Goal: Task Accomplishment & Management: Complete application form

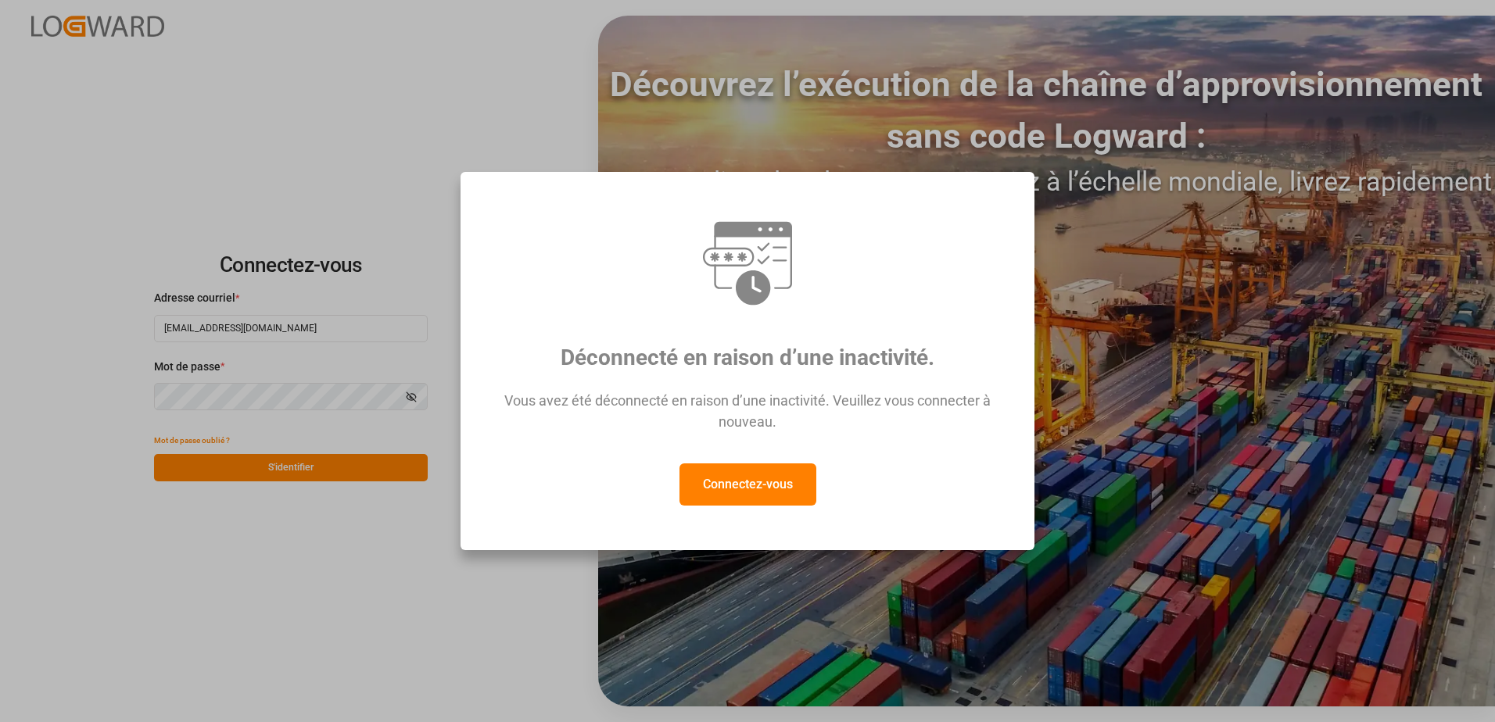
click at [251, 464] on div "Déconnecté en raison d’une inactivité. Vous avez été déconnecté en raison d’une…" at bounding box center [747, 361] width 1495 height 722
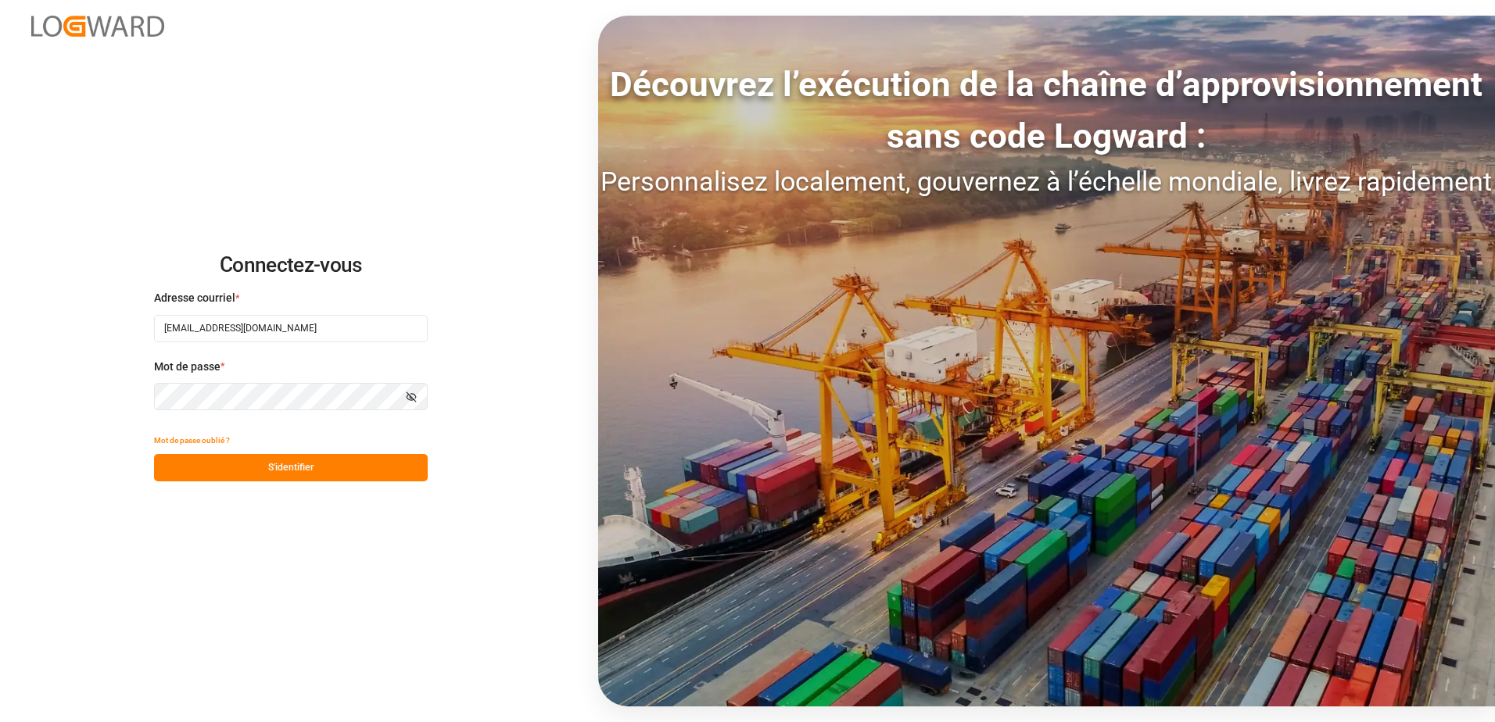
click at [254, 464] on button "S'identifier" at bounding box center [291, 467] width 274 height 27
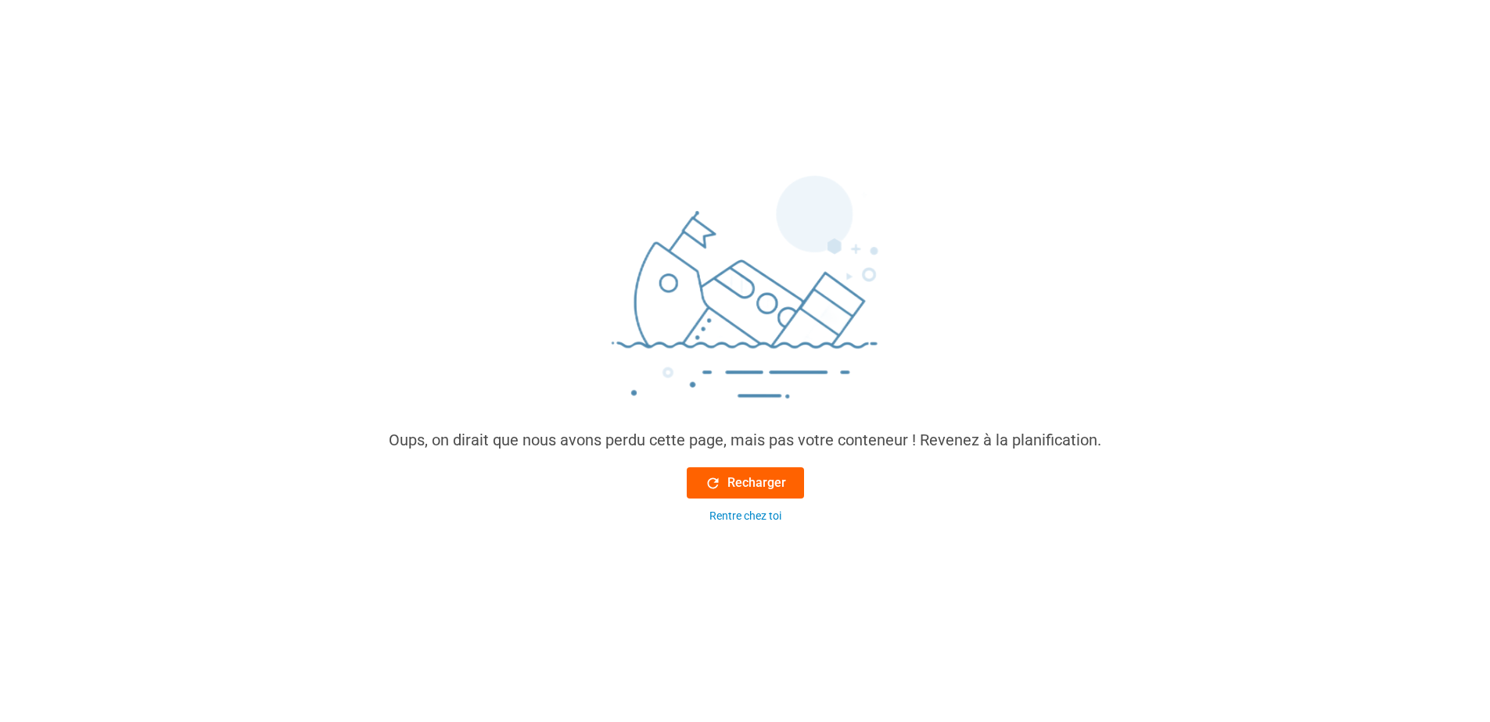
click at [781, 482] on font "Recharger" at bounding box center [756, 483] width 59 height 19
click at [780, 482] on font "Recharger" at bounding box center [756, 483] width 59 height 19
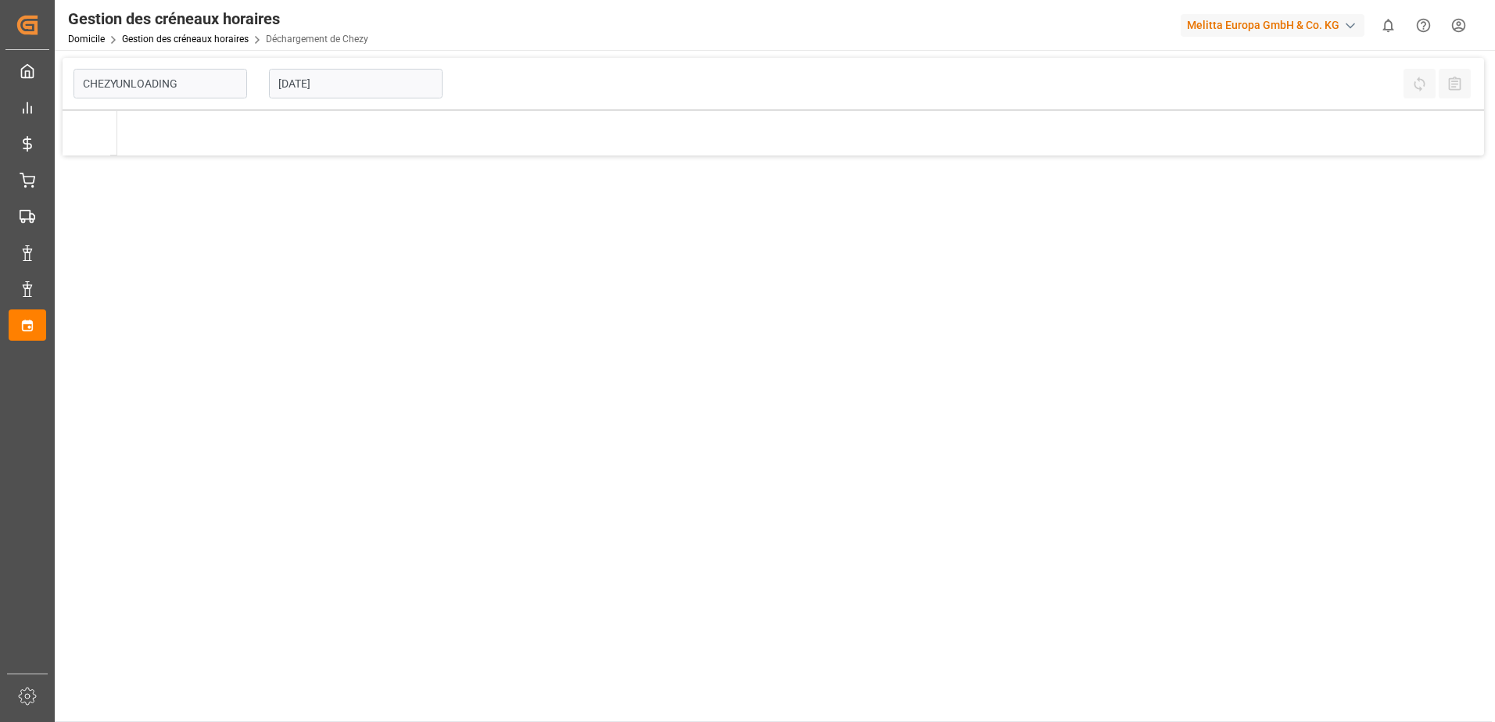
type input "Chezy Unloading"
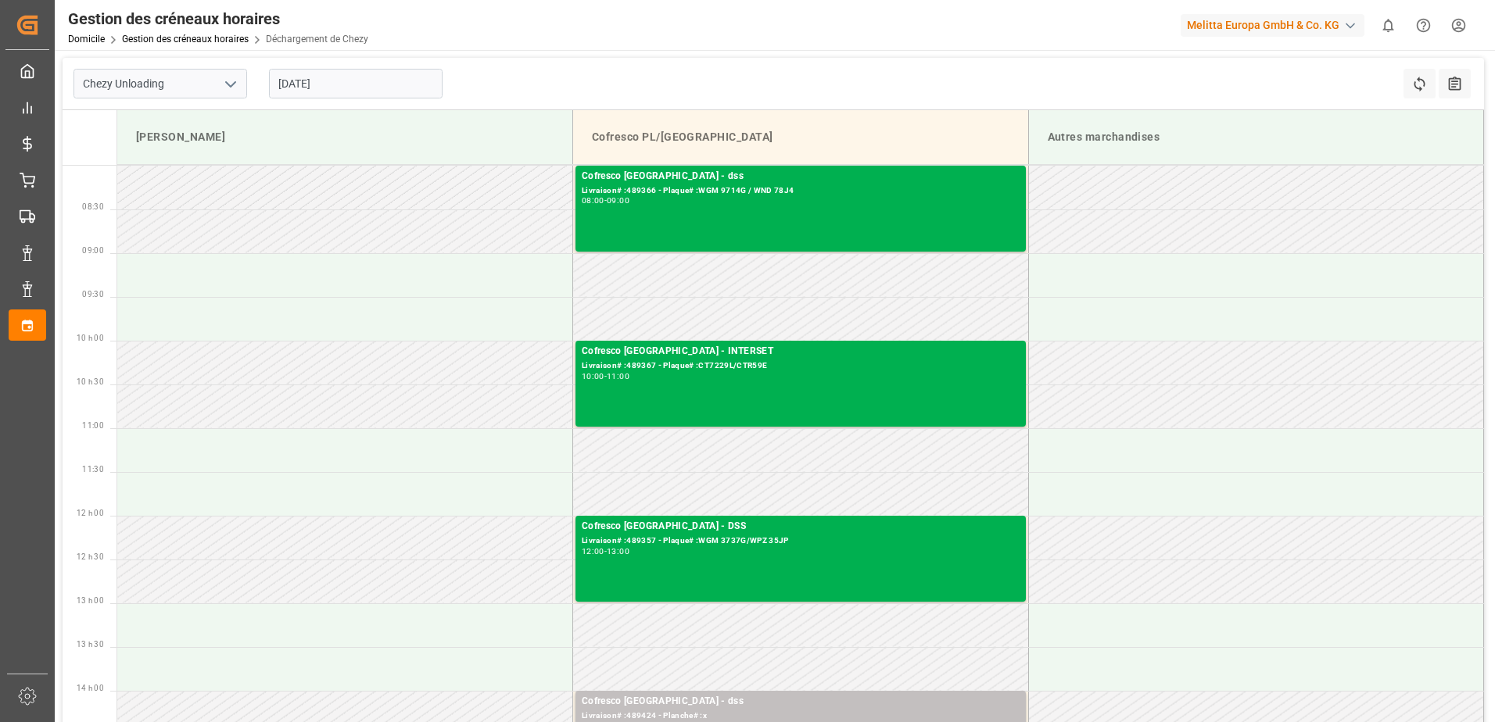
click at [285, 77] on input "[DATE]" at bounding box center [356, 84] width 174 height 30
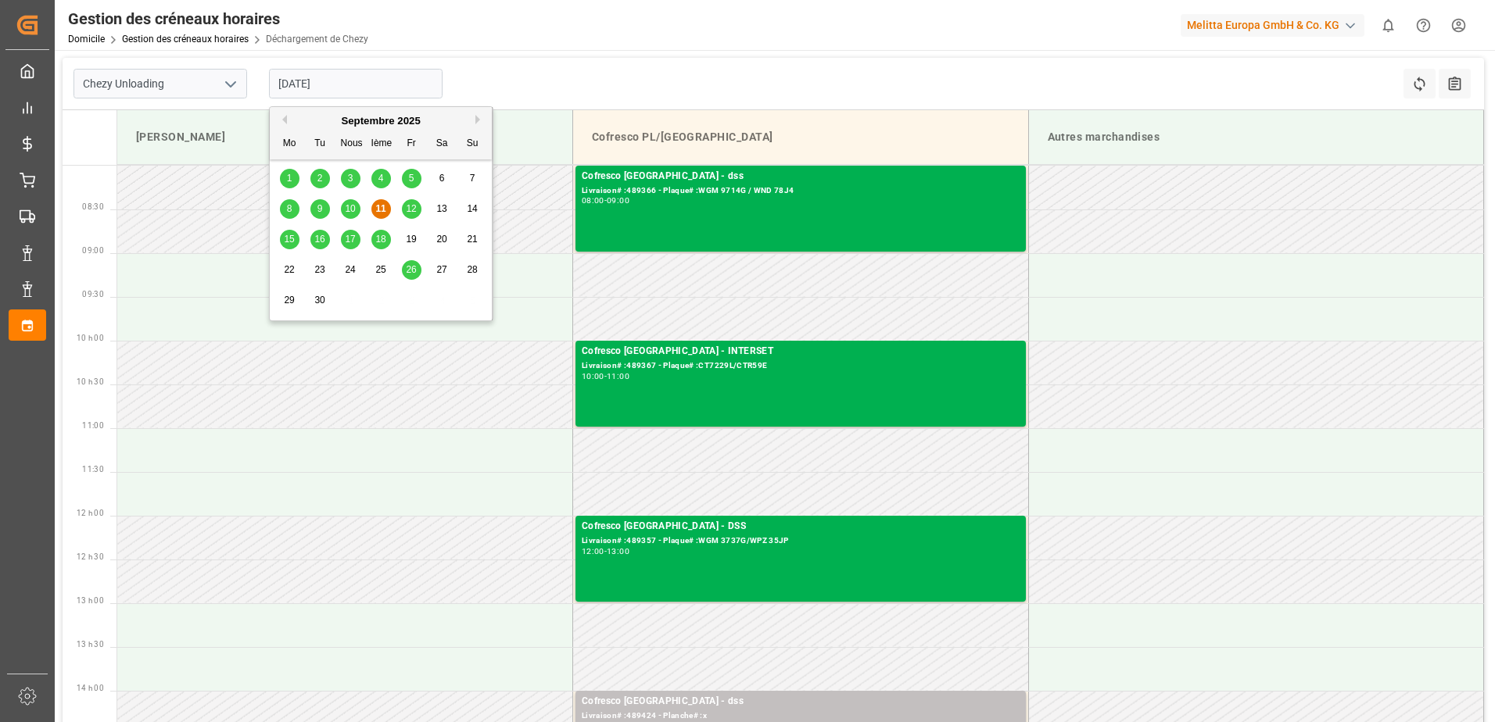
click at [418, 206] on div "12" at bounding box center [412, 209] width 20 height 19
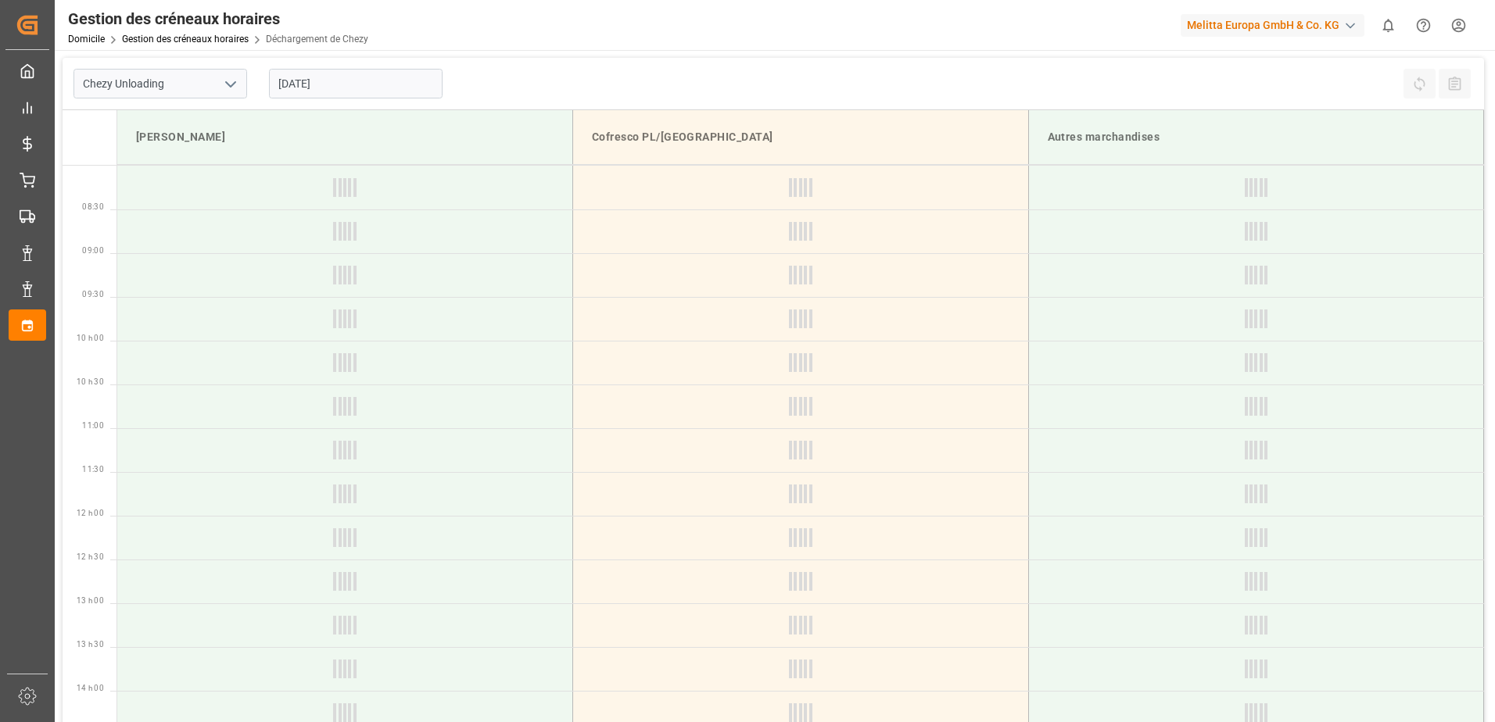
type input "[DATE]"
